Goal: Task Accomplishment & Management: Complete application form

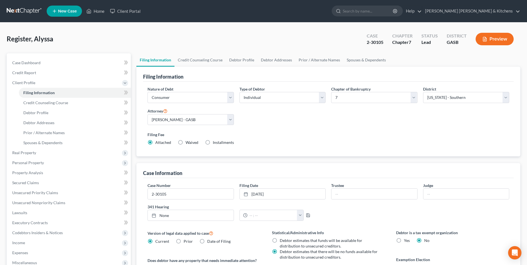
select select "1"
select select "0"
select select "20"
select select "0"
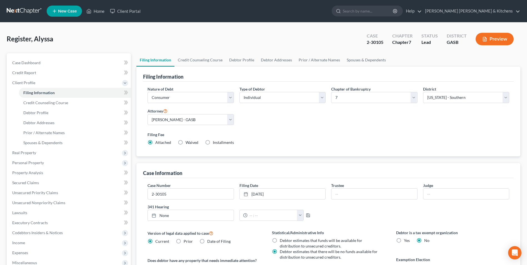
select select "10"
drag, startPoint x: 95, startPoint y: 10, endPoint x: 120, endPoint y: 46, distance: 44.1
click at [95, 10] on link "Home" at bounding box center [96, 11] width 24 height 10
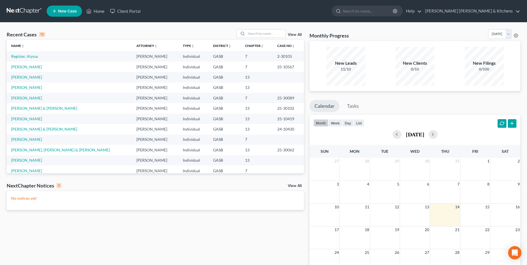
click at [66, 14] on link "New Case" at bounding box center [64, 11] width 35 height 11
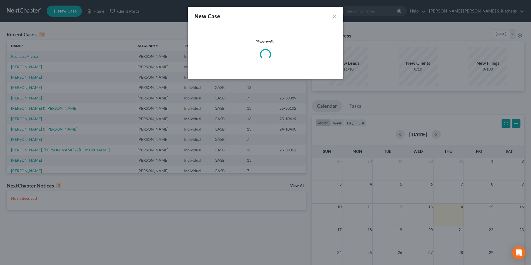
select select "20"
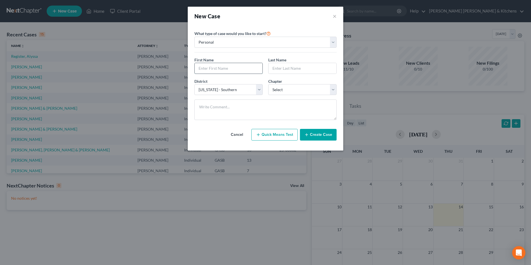
click at [213, 65] on input "text" at bounding box center [229, 68] width 68 height 11
type input "April"
type input "[PERSON_NAME]"
click at [275, 89] on select "Select 7 11 12 13" at bounding box center [302, 89] width 68 height 11
select select "3"
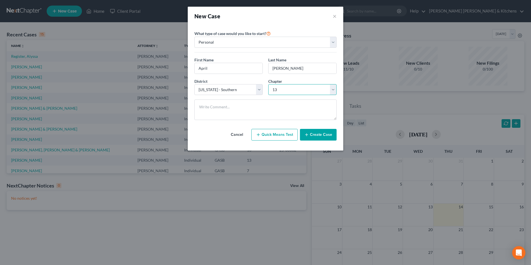
click at [268, 84] on select "Select 7 11 12 13" at bounding box center [302, 89] width 68 height 11
click at [322, 131] on button "Create Case" at bounding box center [318, 135] width 37 height 12
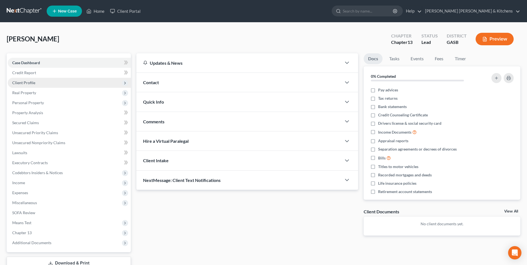
click at [36, 84] on span "Client Profile" at bounding box center [69, 83] width 123 height 10
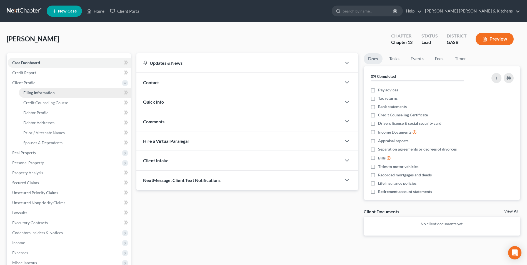
click at [37, 94] on span "Filing Information" at bounding box center [38, 92] width 31 height 5
select select "1"
select select "0"
select select "3"
select select "20"
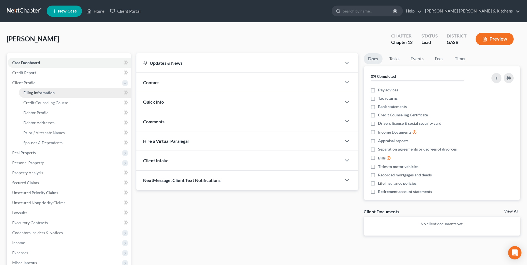
select select "0"
select select "10"
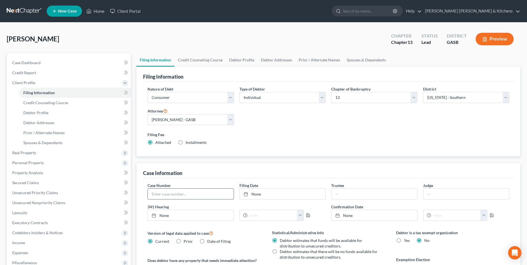
click at [175, 194] on input "text" at bounding box center [191, 194] width 86 height 11
type input "22-30146"
click at [33, 115] on link "Debtor Profile" at bounding box center [75, 113] width 112 height 10
select select "0"
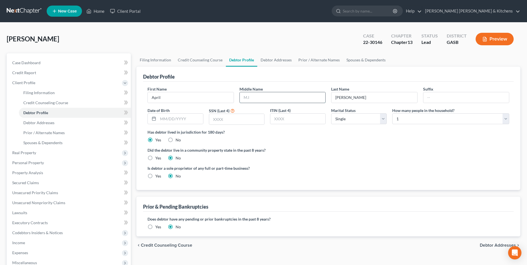
click at [249, 98] on input "text" at bounding box center [283, 97] width 86 height 11
type input "W"
click at [29, 162] on span "Personal Property" at bounding box center [28, 162] width 32 height 5
click at [29, 114] on span "Vehicles Owned" at bounding box center [37, 112] width 28 height 5
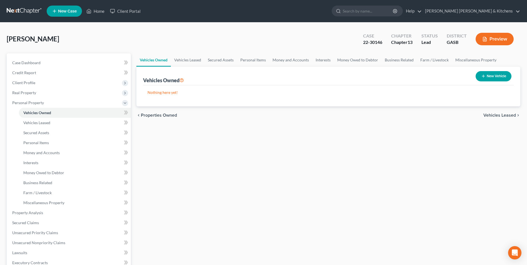
click at [489, 77] on button "New Vehicle" at bounding box center [493, 76] width 36 height 10
select select "0"
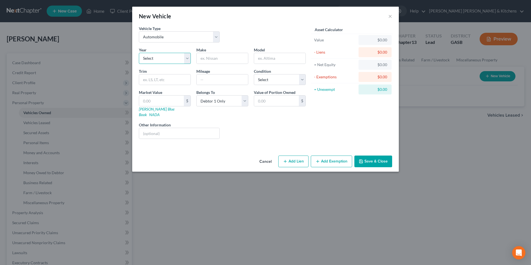
click at [164, 62] on select "Select 2026 2025 2024 2023 2022 2021 2020 2019 2018 2017 2016 2015 2014 2013 20…" at bounding box center [165, 58] width 52 height 11
select select "8"
click at [139, 53] on select "Select 2026 2025 2024 2023 2022 2021 2020 2019 2018 2017 2016 2015 2014 2013 20…" at bounding box center [165, 58] width 52 height 11
type input "Toyota"
type input "Camry"
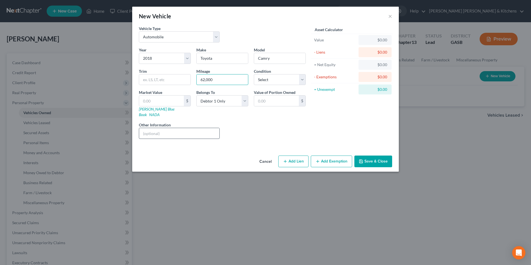
type input "62,000"
type input "2"
type input "2.00"
type input "26"
type input "26.00"
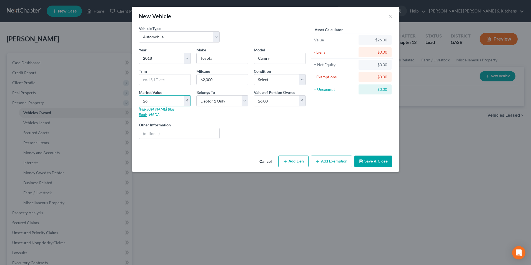
type input "265"
type input "265.00"
type input "2650"
type input "2,650.00"
type input "2,6500"
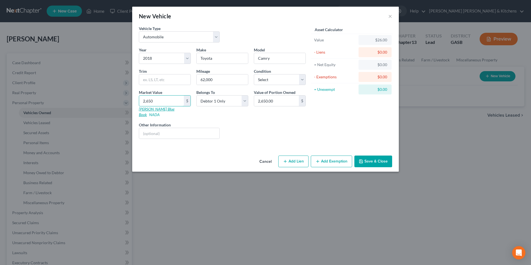
type input "26,500.00"
type input "26,500"
drag, startPoint x: 368, startPoint y: 154, endPoint x: 372, endPoint y: 161, distance: 8.0
click at [368, 156] on button "Save & Close" at bounding box center [373, 162] width 38 height 12
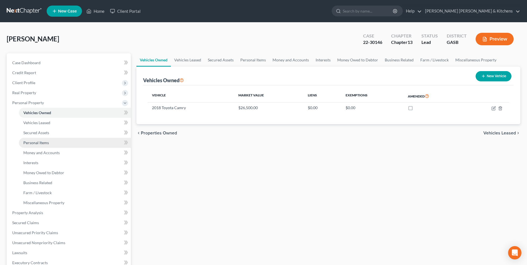
click at [42, 142] on span "Personal Items" at bounding box center [36, 142] width 26 height 5
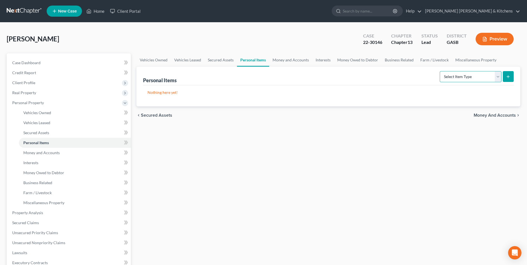
click at [483, 74] on select "Select Item Type Clothing Collectibles Of Value Electronics Firearms Household …" at bounding box center [471, 76] width 62 height 11
select select "household_goods"
click at [440, 71] on select "Select Item Type Clothing Collectibles Of Value Electronics Firearms Household …" at bounding box center [471, 76] width 62 height 11
click at [507, 78] on button "submit" at bounding box center [508, 76] width 11 height 11
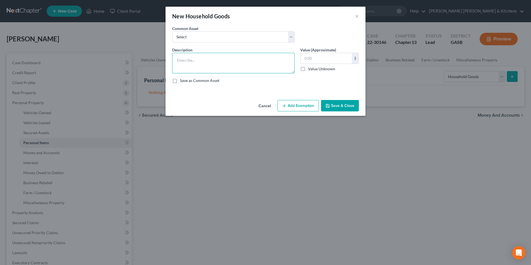
click at [196, 64] on textarea at bounding box center [233, 63] width 122 height 21
click at [210, 62] on textarea "Household Goodsx" at bounding box center [233, 63] width 122 height 21
type textarea "Household Goods"
type input "1,200"
click at [292, 105] on button "Add Exemption" at bounding box center [297, 106] width 41 height 12
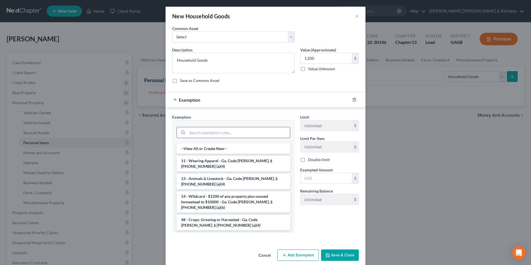
click at [242, 136] on input "search" at bounding box center [238, 132] width 103 height 11
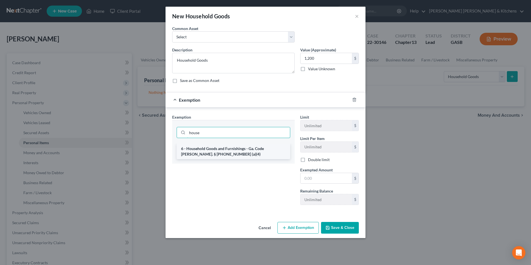
type input "house"
click at [242, 148] on li "6 - Household Goods and Furnishings - Ga. Code [PERSON_NAME]. § [PHONE_NUMBER] …" at bounding box center [234, 152] width 114 height 16
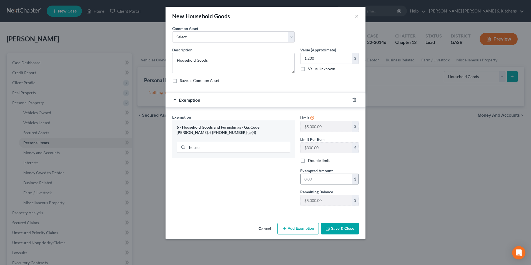
click at [306, 179] on input "text" at bounding box center [325, 179] width 51 height 11
type input "1,200"
click at [344, 228] on button "Save & Close" at bounding box center [340, 229] width 38 height 12
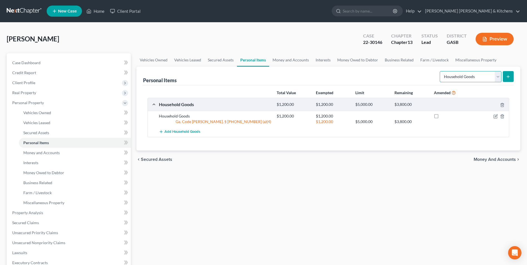
click at [465, 72] on select "Select Item Type Clothing Collectibles Of Value Electronics Firearms Household …" at bounding box center [471, 76] width 62 height 11
select select "electronics"
click at [440, 71] on select "Select Item Type Clothing Collectibles Of Value Electronics Firearms Household …" at bounding box center [471, 76] width 62 height 11
click at [510, 79] on icon "submit" at bounding box center [508, 76] width 4 height 4
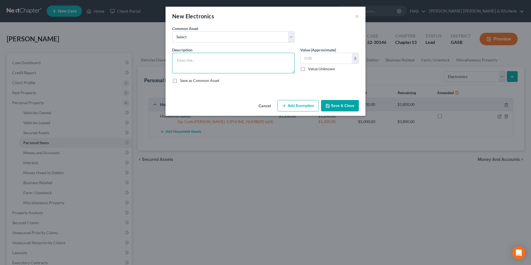
click at [203, 66] on textarea at bounding box center [233, 63] width 122 height 21
type textarea "e"
type textarea "Electronics"
click at [325, 60] on input "text" at bounding box center [325, 58] width 51 height 11
type input "250"
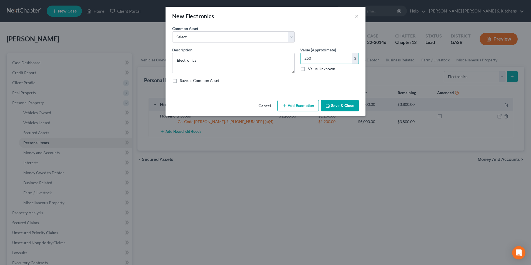
click at [306, 110] on button "Add Exemption" at bounding box center [297, 106] width 41 height 12
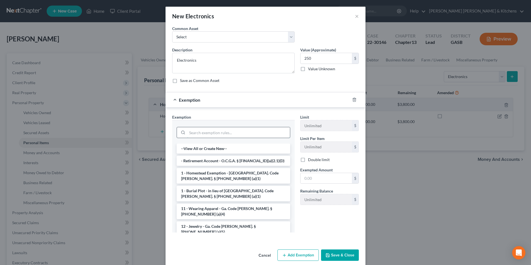
click at [232, 130] on input "search" at bounding box center [238, 132] width 103 height 11
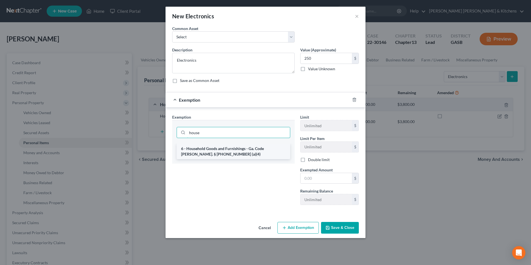
type input "house"
click at [230, 153] on li "6 - Household Goods and Furnishings - Ga. Code [PERSON_NAME]. § [PHONE_NUMBER] …" at bounding box center [234, 152] width 114 height 16
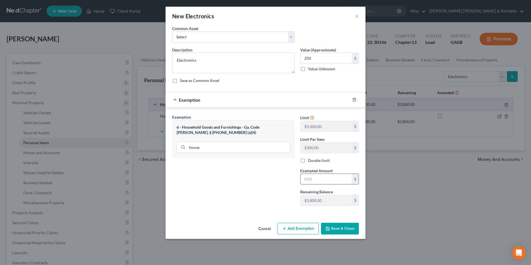
click at [312, 176] on input "text" at bounding box center [325, 179] width 51 height 11
type input "250"
click at [337, 228] on button "Save & Close" at bounding box center [340, 229] width 38 height 12
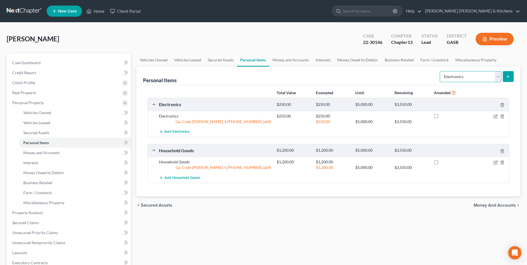
click at [463, 77] on select "Select Item Type Clothing Collectibles Of Value Electronics Firearms Household …" at bounding box center [471, 76] width 62 height 11
select select "firearms"
click at [440, 71] on select "Select Item Type Clothing Collectibles Of Value Electronics Firearms Household …" at bounding box center [471, 76] width 62 height 11
click at [506, 75] on icon "submit" at bounding box center [508, 76] width 4 height 4
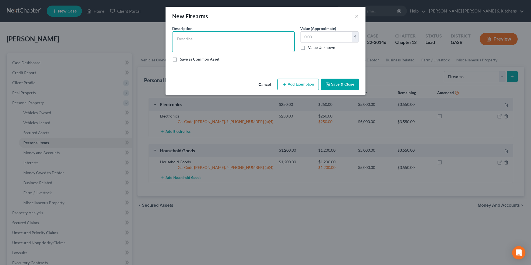
click at [255, 46] on textarea at bounding box center [233, 41] width 122 height 21
type textarea "1 pistol"
click at [310, 38] on input "text" at bounding box center [325, 37] width 51 height 11
type input "50.00"
drag, startPoint x: 307, startPoint y: 79, endPoint x: 306, endPoint y: 83, distance: 4.6
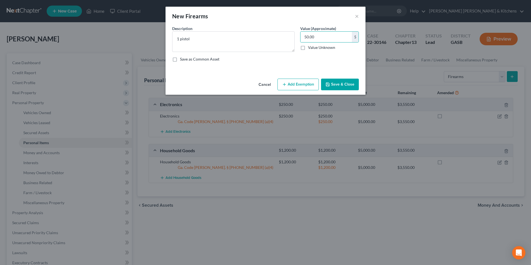
click at [306, 83] on button "Add Exemption" at bounding box center [297, 85] width 41 height 12
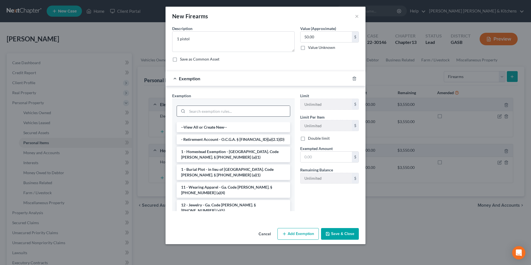
click at [261, 110] on input "search" at bounding box center [238, 111] width 103 height 11
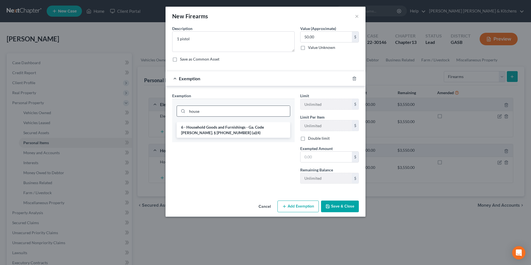
type input "house"
click at [254, 128] on li "6 - Household Goods and Furnishings - Ga. Code [PERSON_NAME]. § [PHONE_NUMBER] …" at bounding box center [234, 130] width 114 height 16
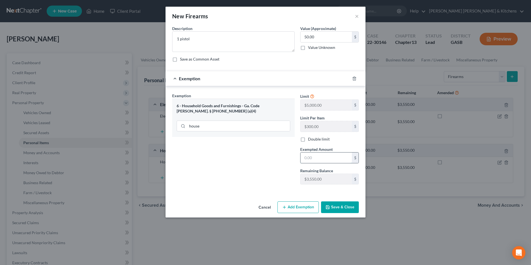
click at [322, 155] on input "text" at bounding box center [325, 157] width 51 height 11
type input "50"
click at [342, 203] on button "Save & Close" at bounding box center [340, 207] width 38 height 12
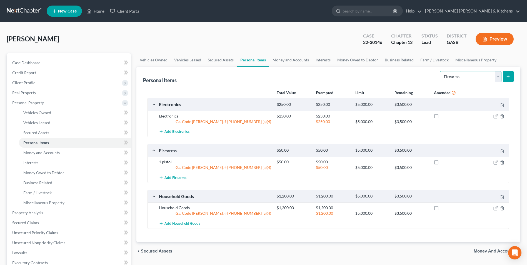
click at [454, 79] on select "Select Item Type Clothing Collectibles Of Value Electronics Firearms Household …" at bounding box center [471, 76] width 62 height 11
select select "clothing"
click at [440, 71] on select "Select Item Type Clothing Collectibles Of Value Electronics Firearms Household …" at bounding box center [471, 76] width 62 height 11
click at [507, 79] on icon "submit" at bounding box center [508, 76] width 4 height 4
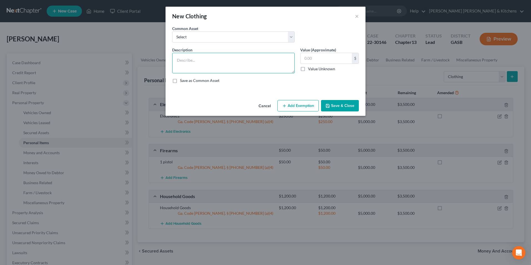
click at [200, 56] on textarea at bounding box center [233, 63] width 122 height 21
type textarea "Debtor's clothing"
click at [314, 62] on input "text" at bounding box center [325, 58] width 51 height 11
type input "125"
click at [297, 107] on button "Add Exemption" at bounding box center [297, 106] width 41 height 12
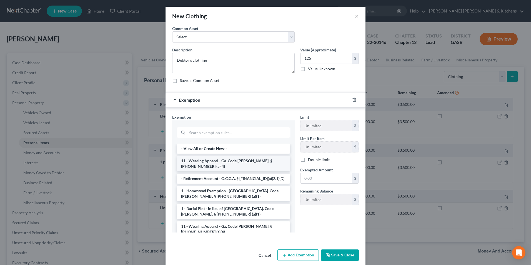
click at [230, 163] on li "11 - Wearing Apparel - Ga. Code [PERSON_NAME]. § [PHONE_NUMBER] (a)(4)" at bounding box center [234, 164] width 114 height 16
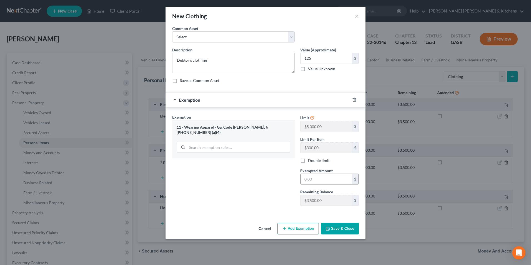
drag, startPoint x: 310, startPoint y: 178, endPoint x: 312, endPoint y: 172, distance: 5.6
click at [311, 178] on input "text" at bounding box center [325, 179] width 51 height 11
type input "125"
click at [342, 227] on button "Save & Close" at bounding box center [340, 229] width 38 height 12
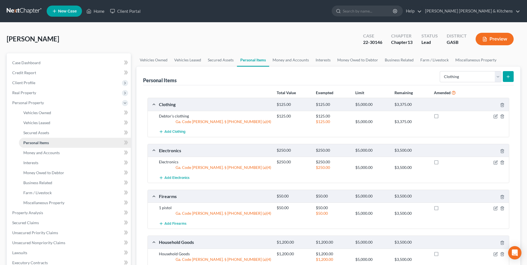
drag, startPoint x: 59, startPoint y: 140, endPoint x: 61, endPoint y: 146, distance: 6.0
click at [59, 140] on link "Personal Items" at bounding box center [75, 143] width 112 height 10
click at [57, 149] on link "Money and Accounts" at bounding box center [75, 153] width 112 height 10
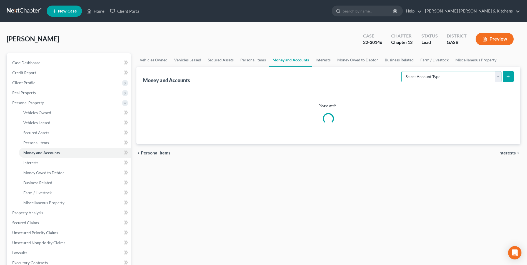
click at [439, 77] on select "Select Account Type Brokerage Cash on Hand Certificates of Deposit Checking Acc…" at bounding box center [451, 76] width 100 height 11
select select "checking"
click at [402, 71] on select "Select Account Type Brokerage Cash on Hand Certificates of Deposit Checking Acc…" at bounding box center [451, 76] width 100 height 11
click at [507, 77] on icon "submit" at bounding box center [508, 76] width 4 height 4
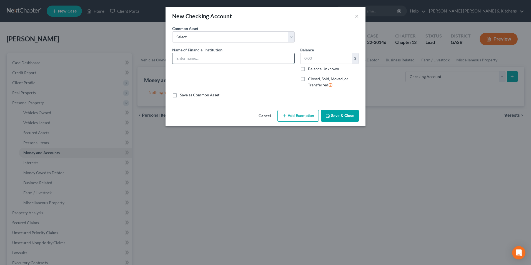
click at [187, 59] on input "text" at bounding box center [233, 58] width 122 height 11
type input "Ameris Bank"
type input "76"
click at [300, 116] on button "Add Exemption" at bounding box center [297, 116] width 41 height 12
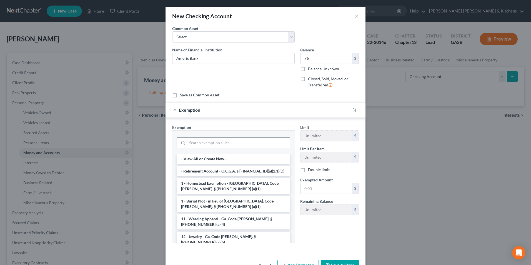
click at [201, 144] on input "search" at bounding box center [238, 142] width 103 height 11
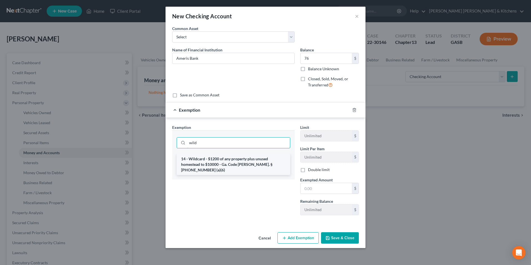
type input "wild"
click at [220, 164] on li "14 - Wildcard - $1200 of any property plus unused homestead to $10000 - Ga. Cod…" at bounding box center [234, 164] width 114 height 21
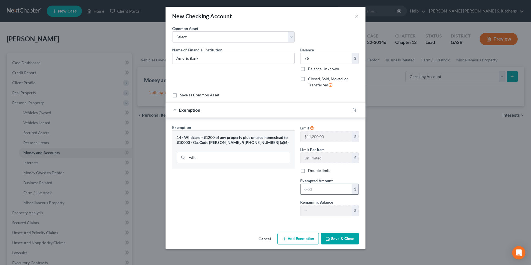
click at [334, 189] on input "text" at bounding box center [325, 189] width 51 height 11
type input "76"
click at [339, 238] on button "Save & Close" at bounding box center [340, 239] width 38 height 12
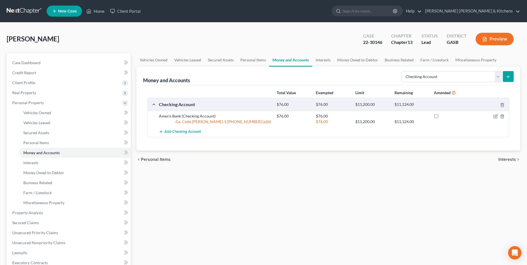
click at [501, 39] on button "Preview" at bounding box center [494, 39] width 38 height 12
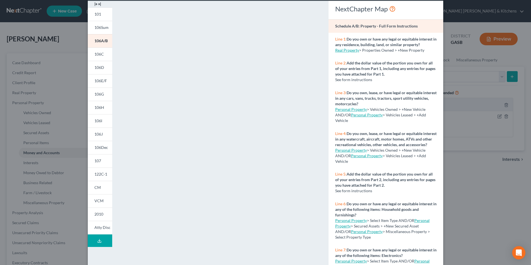
scroll to position [48, 0]
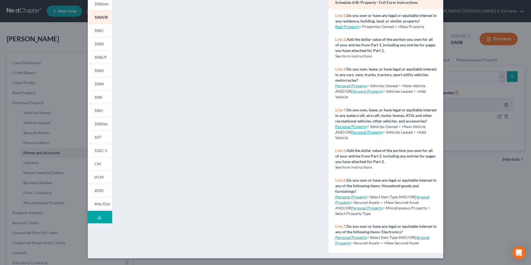
click at [500, 196] on div "Petition Preview Schedule A/B: Property × 101 106Sum 106A/B 106C 106D 106E/F 10…" at bounding box center [265, 132] width 531 height 265
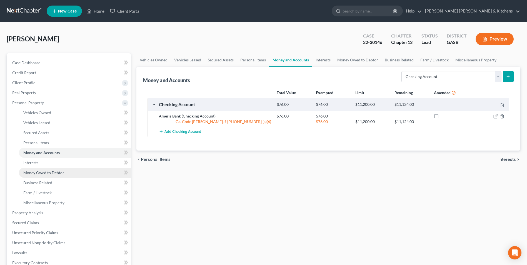
click at [46, 173] on span "Money Owed to Debtor" at bounding box center [43, 172] width 41 height 5
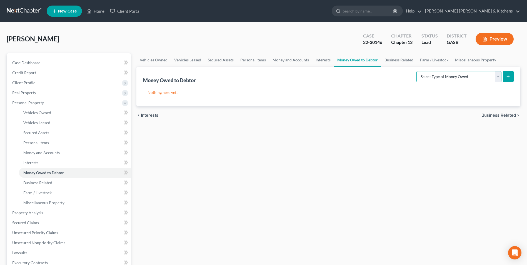
click at [429, 77] on select "Select Type of Money Owed Accounts Receivable Alimony Child Support Claims Agai…" at bounding box center [458, 76] width 85 height 11
select select "life_estate_of_descendants"
click at [417, 71] on select "Select Type of Money Owed Accounts Receivable Alimony Child Support Claims Agai…" at bounding box center [458, 76] width 85 height 11
click at [507, 78] on icon "submit" at bounding box center [508, 76] width 4 height 4
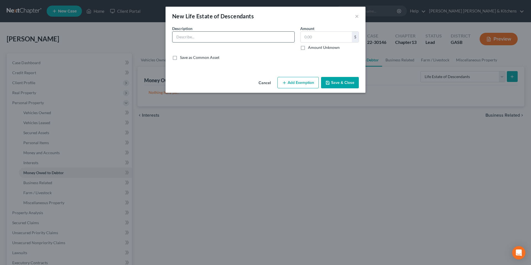
click at [184, 36] on input "text" at bounding box center [233, 37] width 122 height 11
type input "inherited property from [PERSON_NAME] ([DATE])"
type input "23,131"
click at [293, 83] on button "Add Exemption" at bounding box center [297, 83] width 41 height 12
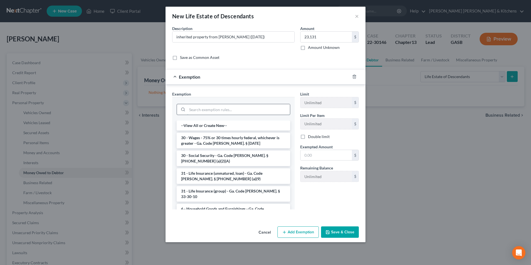
click at [202, 107] on input "search" at bounding box center [238, 109] width 103 height 11
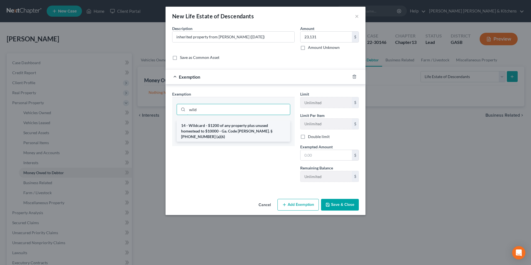
type input "wild"
click at [206, 129] on li "14 - Wildcard - $1200 of any property plus unused homestead to $10000 - Ga. Cod…" at bounding box center [234, 131] width 114 height 21
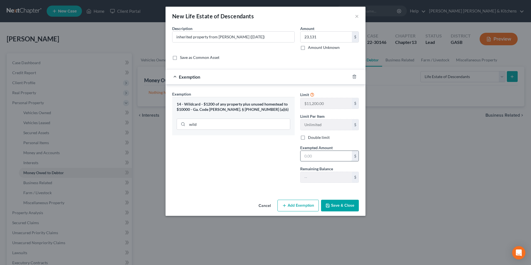
click at [329, 160] on input "text" at bounding box center [325, 156] width 51 height 11
type input "11,124"
click at [348, 210] on button "Save & Close" at bounding box center [340, 206] width 38 height 12
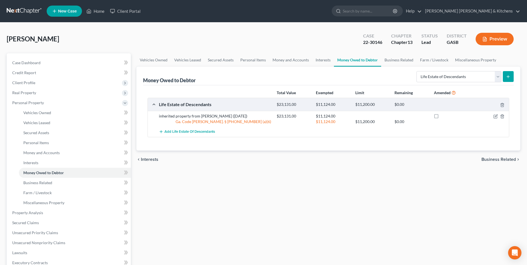
click at [492, 38] on button "Preview" at bounding box center [494, 39] width 38 height 12
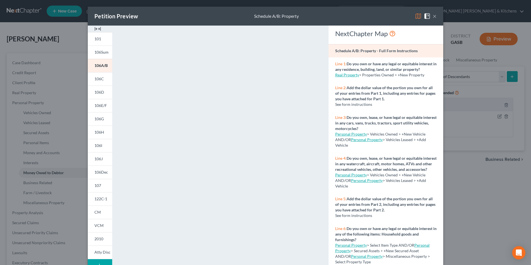
click at [497, 232] on div "Petition Preview Schedule A/B: Property × 101 106Sum 106A/B 106C 106D 106E/F 10…" at bounding box center [265, 132] width 531 height 265
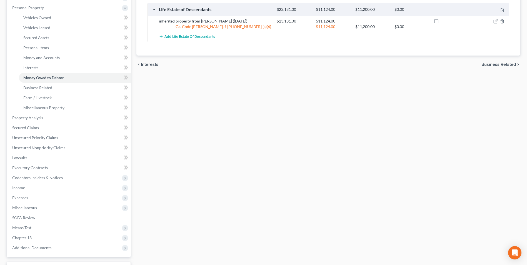
scroll to position [140, 0]
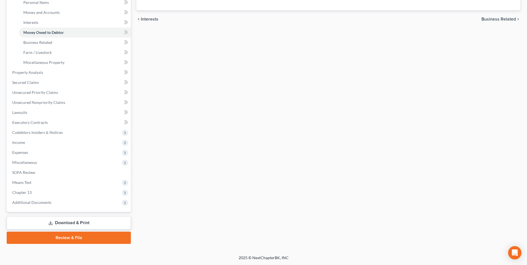
drag, startPoint x: 65, startPoint y: 224, endPoint x: 281, endPoint y: 217, distance: 216.4
click at [65, 224] on link "Download & Print" at bounding box center [69, 222] width 124 height 13
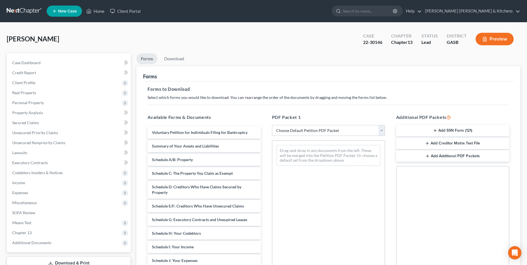
click at [304, 130] on select "Choose Default Petition PDF Packet Complete Bankruptcy Petition (all forms and …" at bounding box center [328, 130] width 113 height 11
select select "2"
click at [272, 125] on select "Choose Default Petition PDF Packet Complete Bankruptcy Petition (all forms and …" at bounding box center [328, 130] width 113 height 11
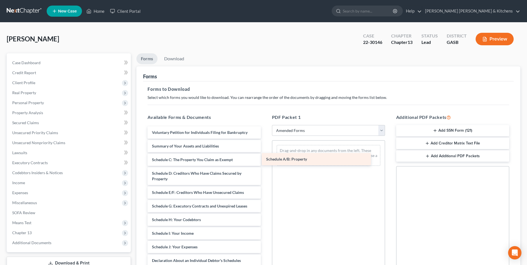
drag, startPoint x: 184, startPoint y: 158, endPoint x: 298, endPoint y: 157, distance: 114.1
click at [265, 157] on div "Schedule A/B: Property Voluntary Petition for Individuals Filing for Bankruptcy…" at bounding box center [204, 242] width 122 height 233
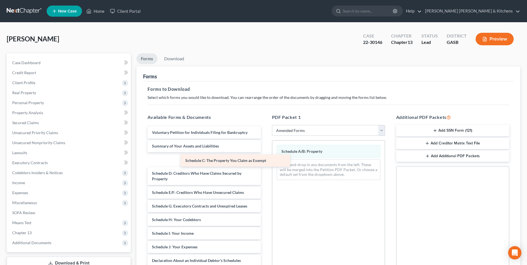
drag, startPoint x: 210, startPoint y: 163, endPoint x: 309, endPoint y: 168, distance: 99.5
click at [265, 168] on div "Schedule C: The Property You Claim as Exempt Voluntary Petition for Individuals…" at bounding box center [204, 242] width 122 height 233
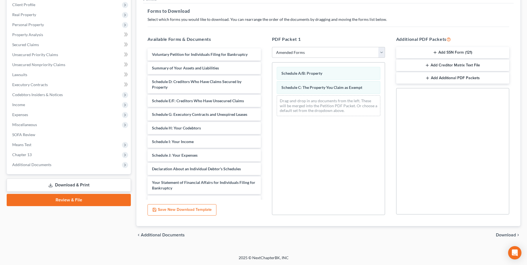
click at [500, 234] on span "Download" at bounding box center [506, 235] width 20 height 4
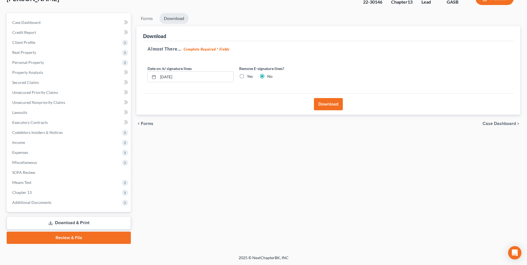
scroll to position [40, 0]
click at [324, 100] on button "Download" at bounding box center [328, 104] width 29 height 12
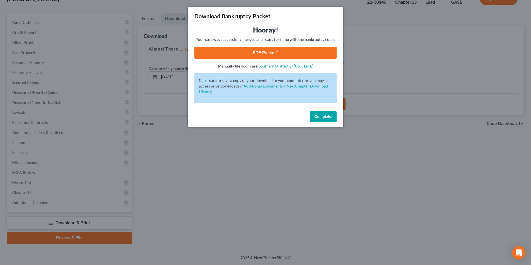
click at [270, 53] on link "PDF Packet 1" at bounding box center [265, 53] width 142 height 12
drag, startPoint x: 283, startPoint y: 227, endPoint x: 254, endPoint y: 199, distance: 40.5
click at [282, 227] on div "Download Bankruptcy Packet Hooray! Your case was successfully merged and ready …" at bounding box center [265, 132] width 531 height 265
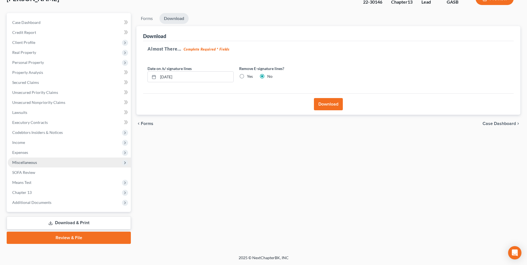
click at [28, 161] on span "Miscellaneous" at bounding box center [24, 162] width 25 height 5
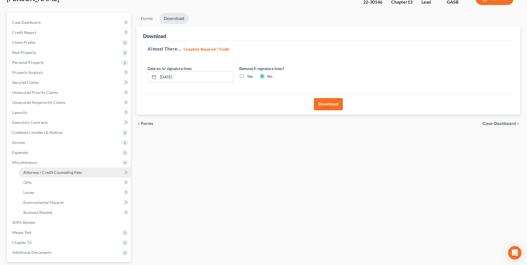
click at [32, 170] on span "Attorney / Credit Counseling Fees" at bounding box center [52, 172] width 59 height 5
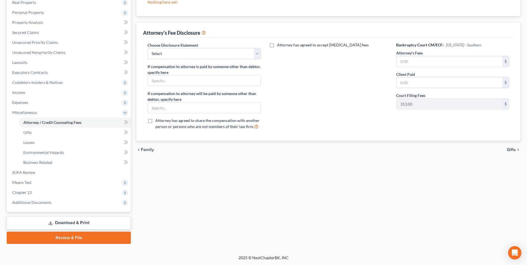
drag, startPoint x: 76, startPoint y: 221, endPoint x: 134, endPoint y: 230, distance: 58.8
click at [76, 221] on link "Download & Print" at bounding box center [69, 222] width 124 height 13
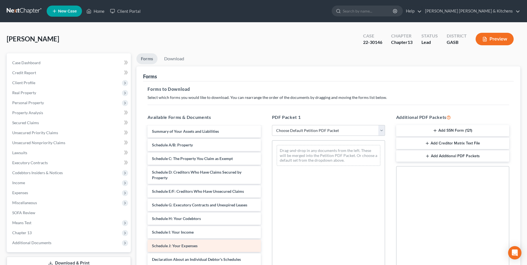
scroll to position [56, 0]
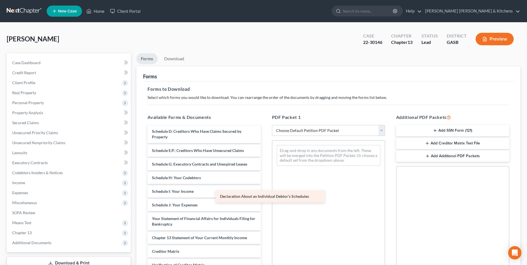
drag, startPoint x: 213, startPoint y: 219, endPoint x: 325, endPoint y: 167, distance: 123.6
click at [265, 167] on div "Declaration About an Individual Debtor's Schedules Voluntary Petition for Indiv…" at bounding box center [204, 187] width 122 height 233
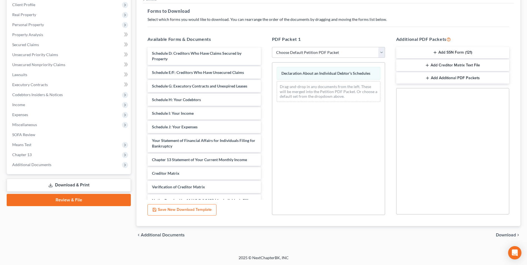
click at [509, 235] on span "Download" at bounding box center [506, 235] width 20 height 4
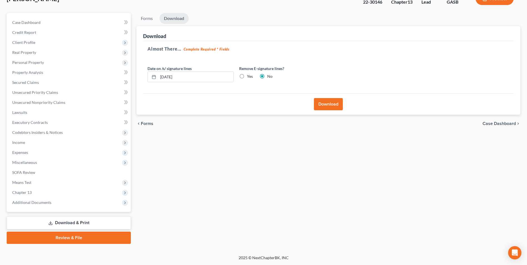
scroll to position [40, 0]
click at [323, 104] on button "Download" at bounding box center [328, 104] width 29 height 12
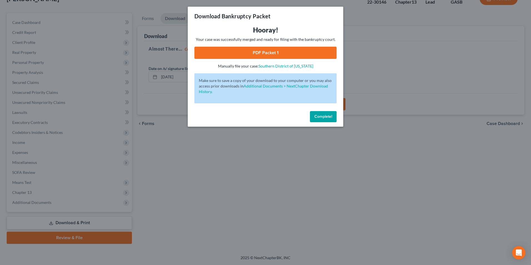
click at [276, 51] on link "PDF Packet 1" at bounding box center [265, 53] width 142 height 12
click at [378, 192] on div "Download Bankruptcy Packet Hooray! Your case was successfully merged and ready …" at bounding box center [265, 132] width 531 height 265
